Goal: Information Seeking & Learning: Learn about a topic

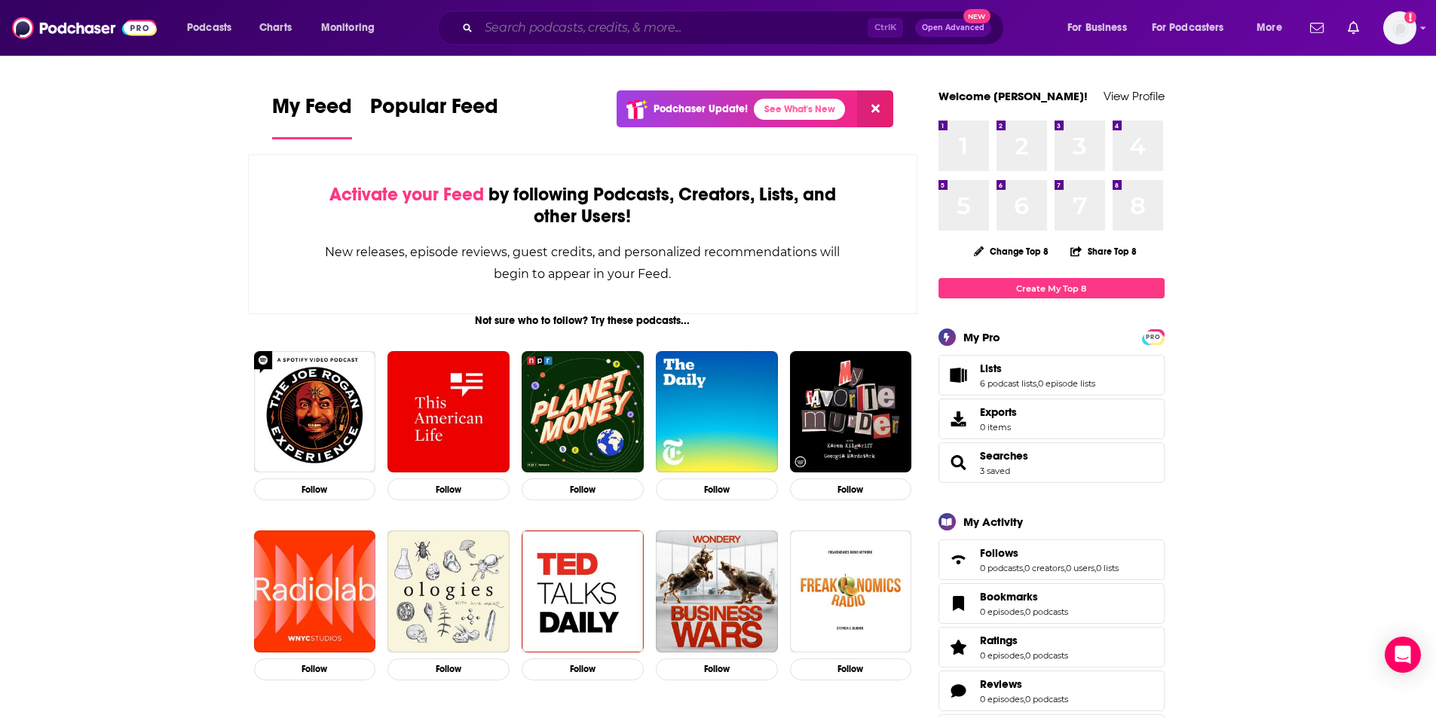
click at [600, 34] on input "Search podcasts, credits, & more..." at bounding box center [673, 28] width 389 height 24
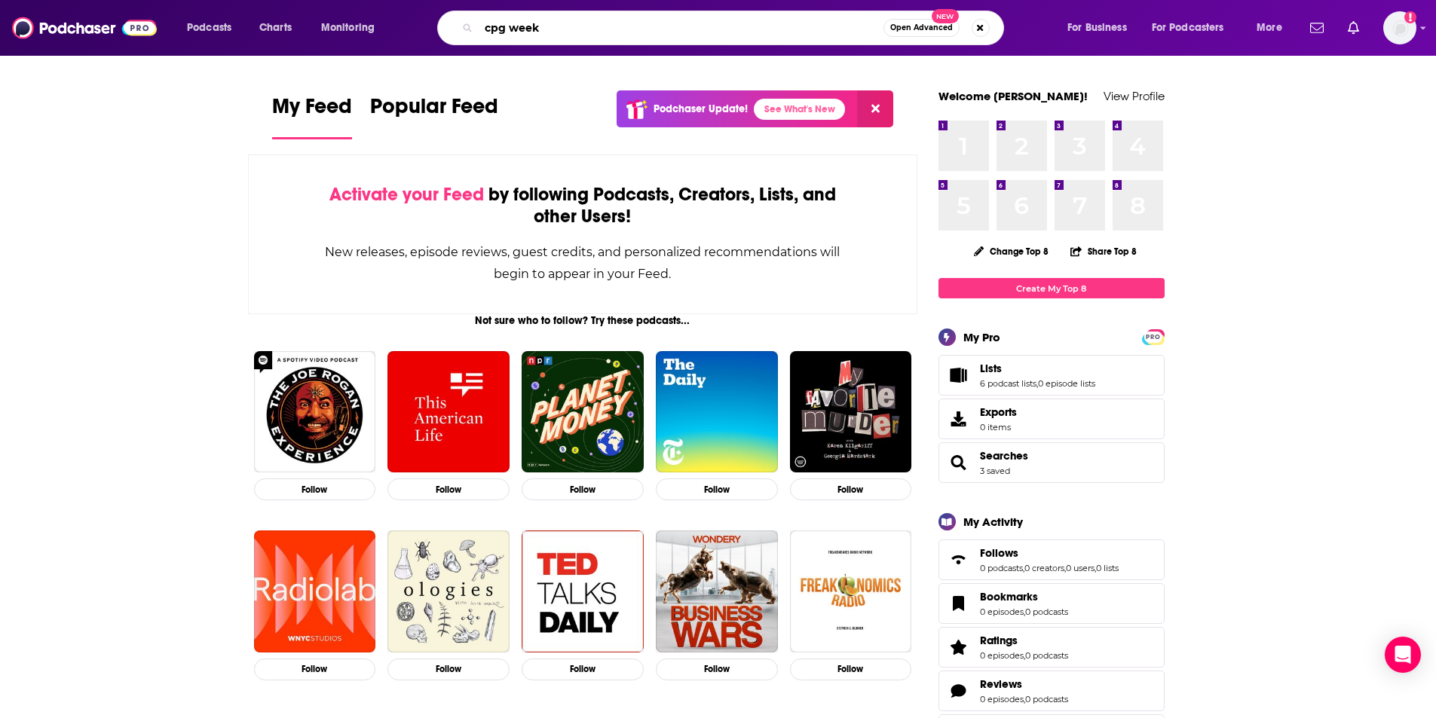
type input "cpg week"
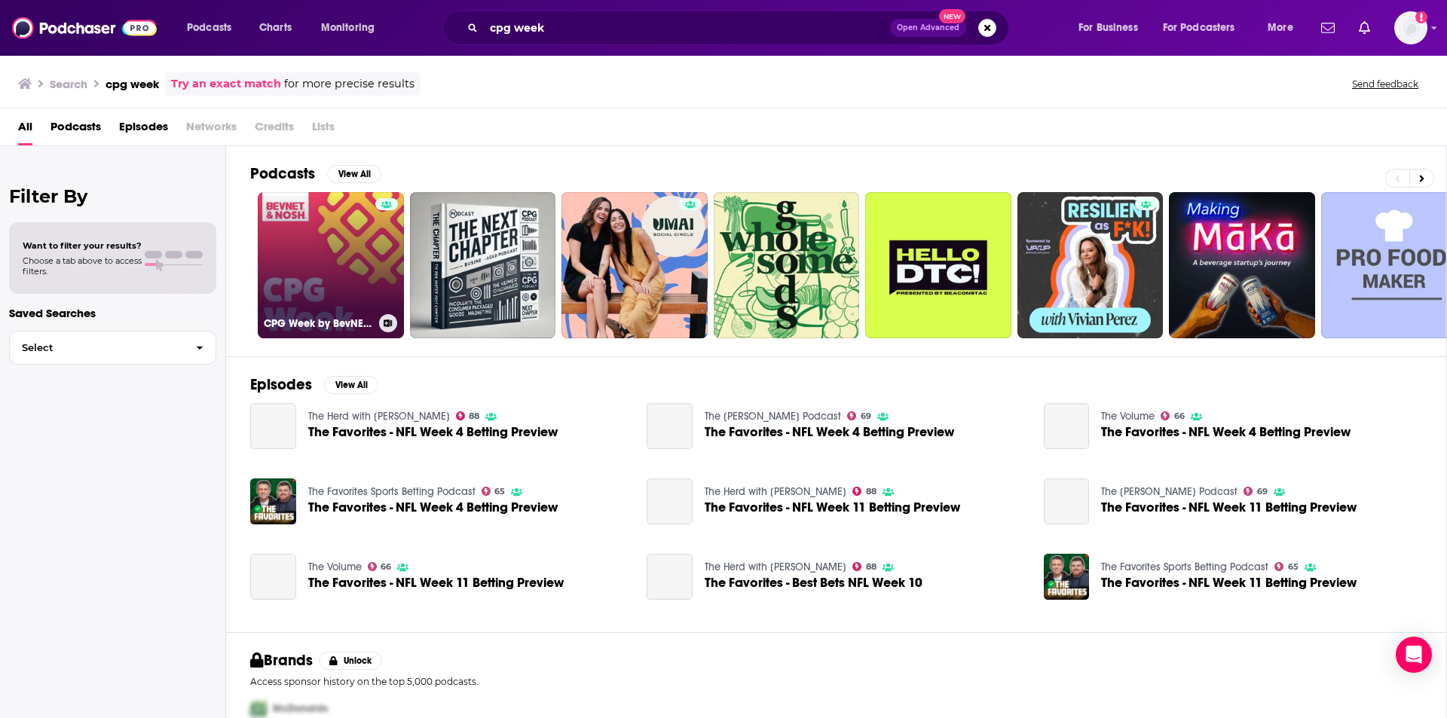
click at [325, 311] on link "CPG Week by BevNET & Nosh" at bounding box center [331, 265] width 146 height 146
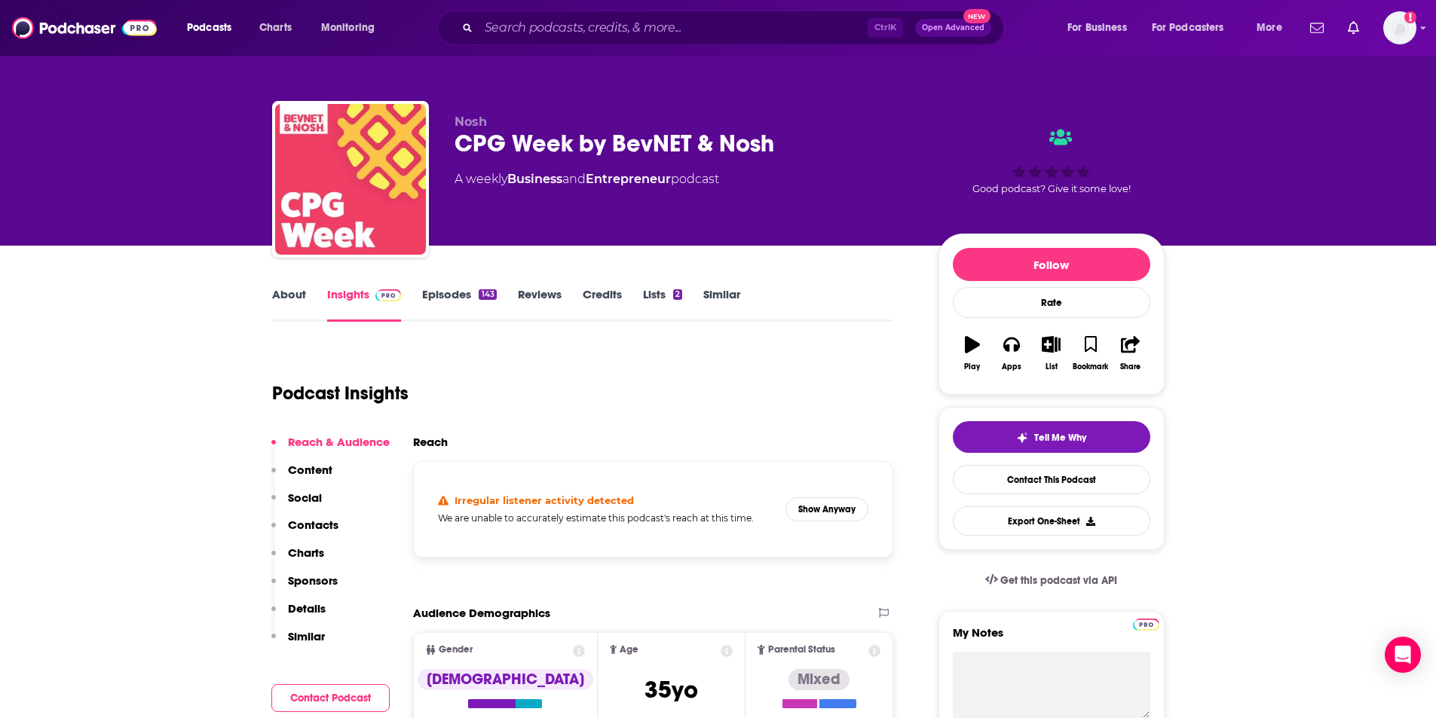
click at [282, 292] on link "About" at bounding box center [289, 304] width 34 height 35
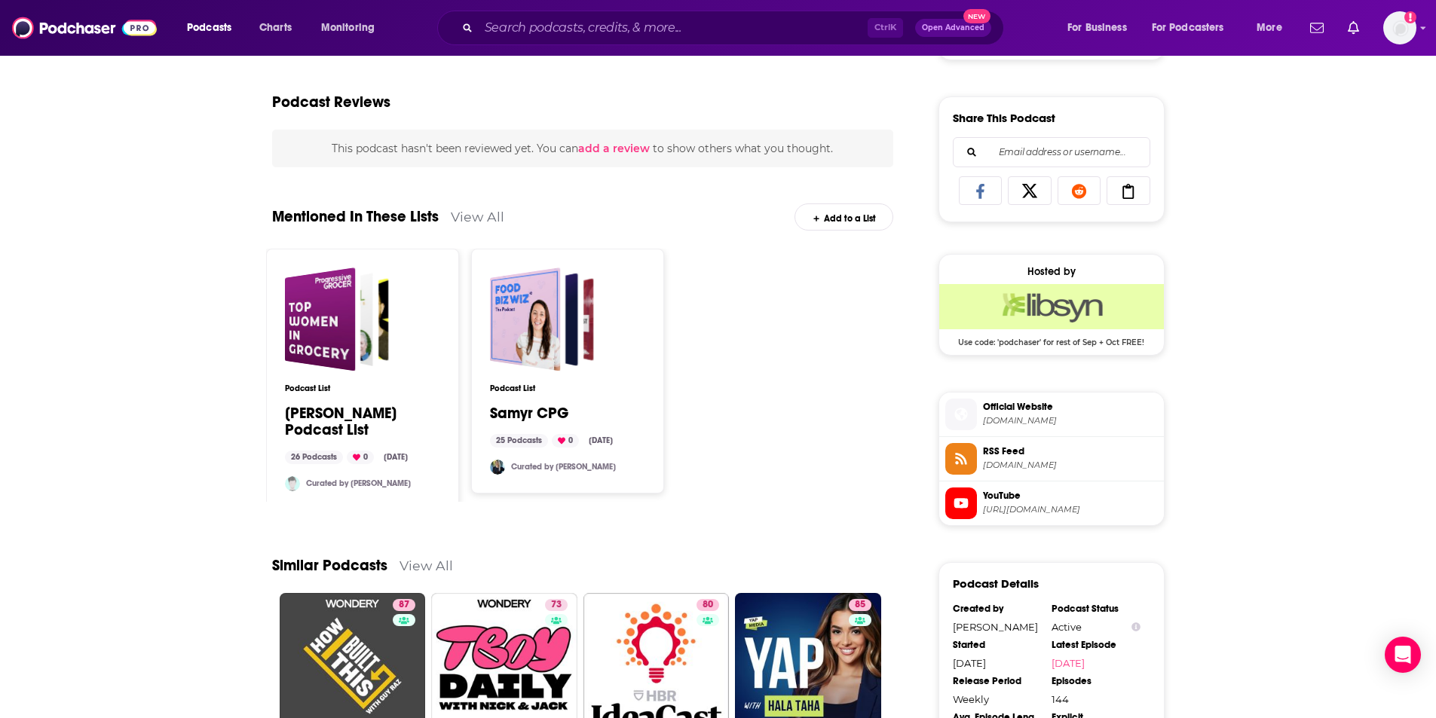
scroll to position [1248, 0]
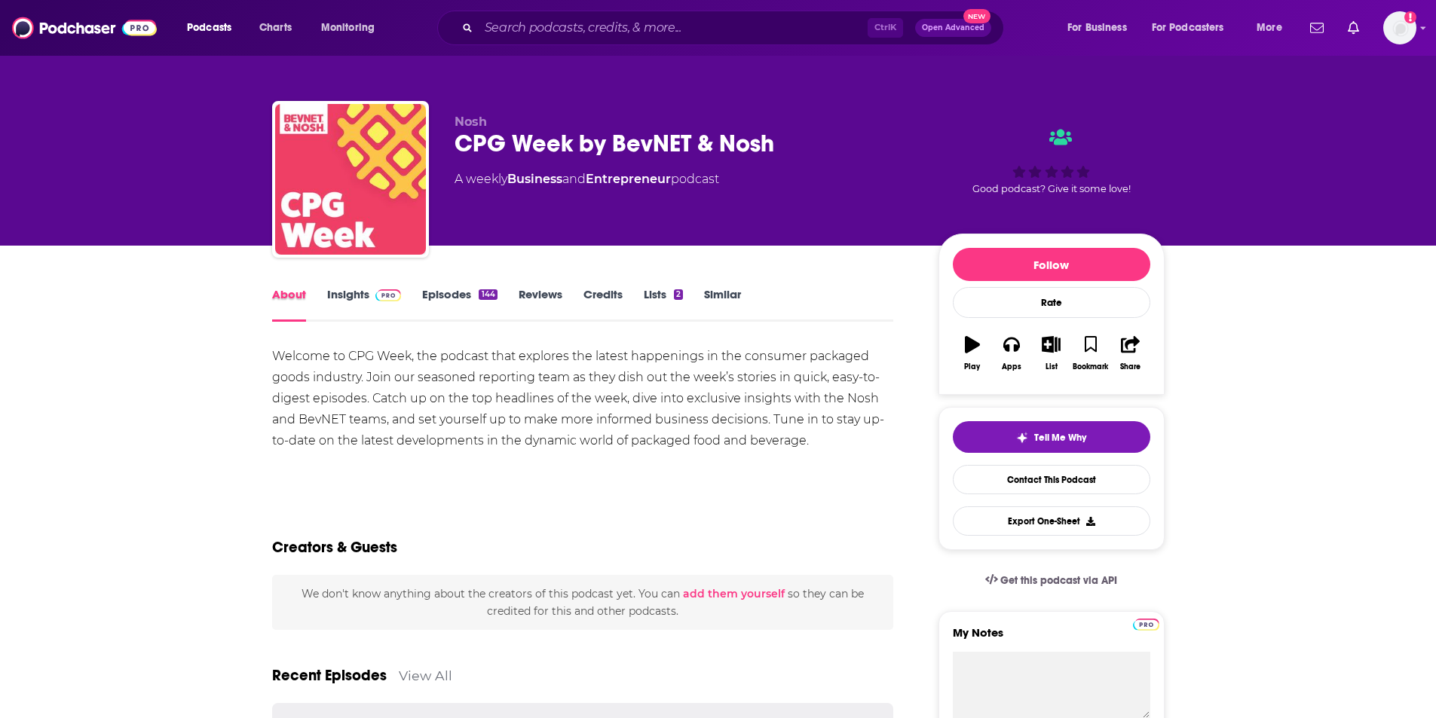
click at [322, 297] on div "About" at bounding box center [299, 304] width 55 height 35
click at [347, 300] on link "Insights" at bounding box center [364, 304] width 75 height 35
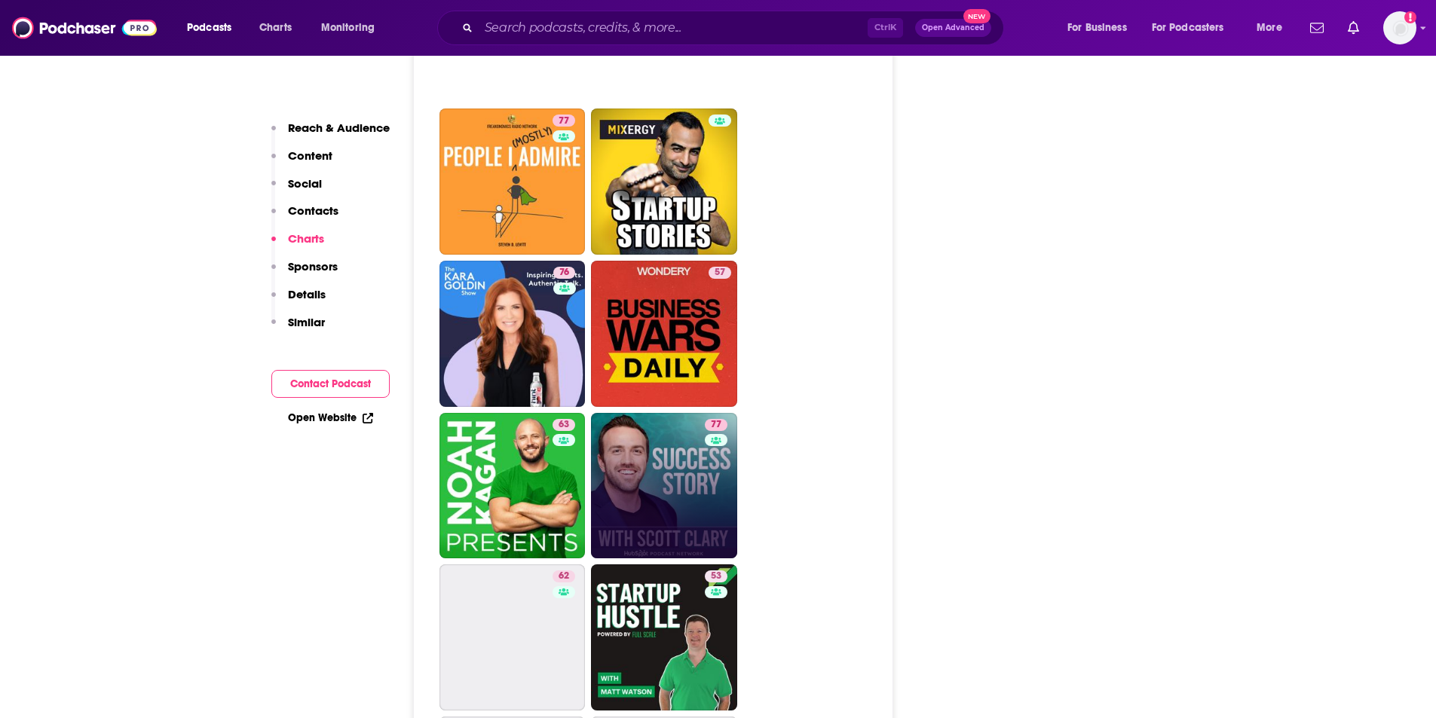
scroll to position [2563, 0]
